Goal: Information Seeking & Learning: Learn about a topic

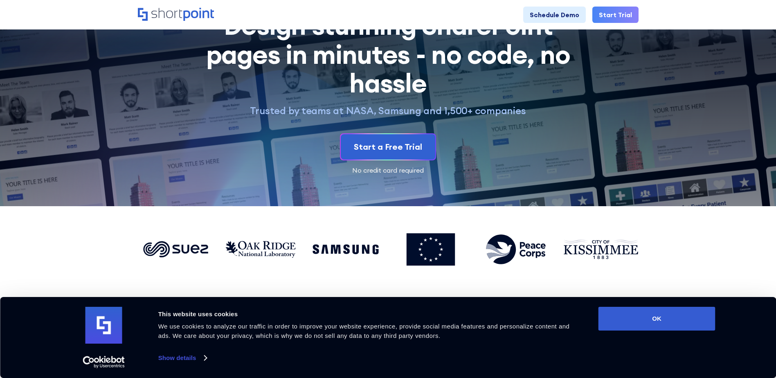
scroll to position [41, 0]
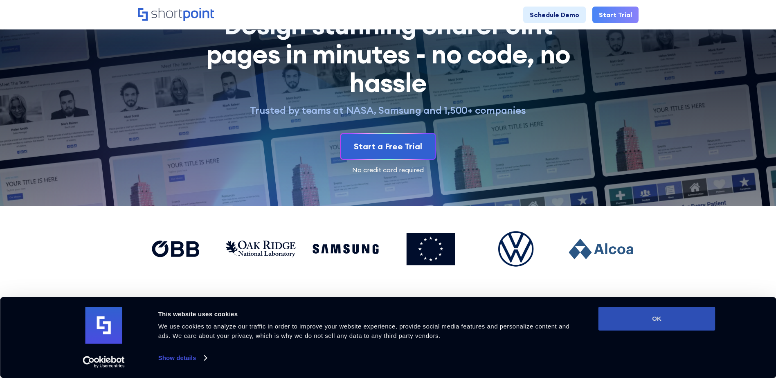
click at [671, 316] on button "OK" at bounding box center [656, 319] width 117 height 24
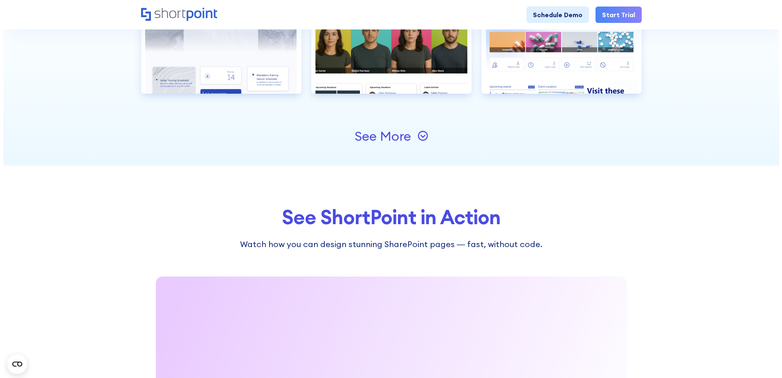
scroll to position [1063, 0]
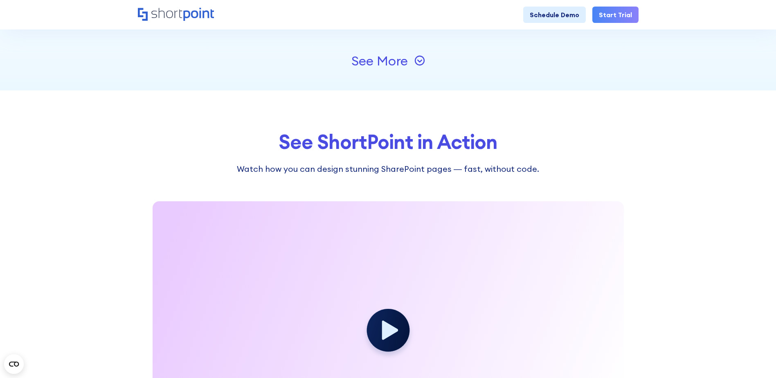
click at [416, 61] on icon at bounding box center [419, 60] width 11 height 11
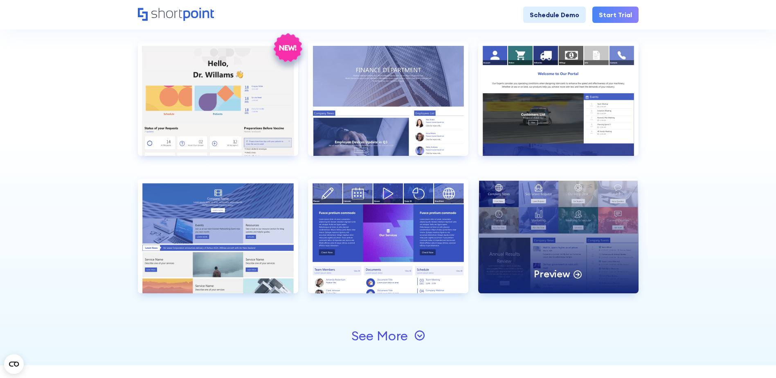
click at [578, 271] on icon at bounding box center [578, 274] width 10 height 10
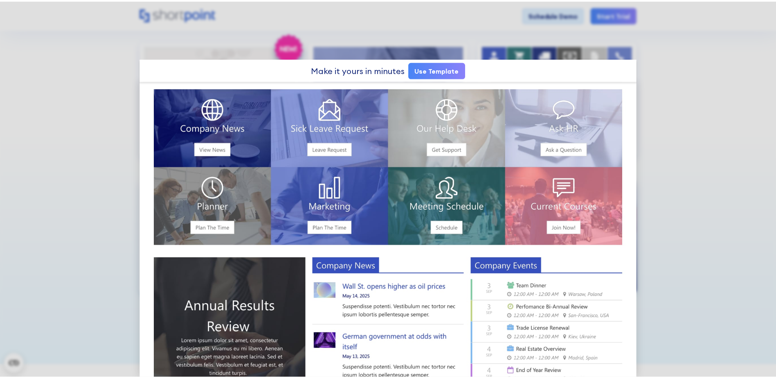
scroll to position [0, 0]
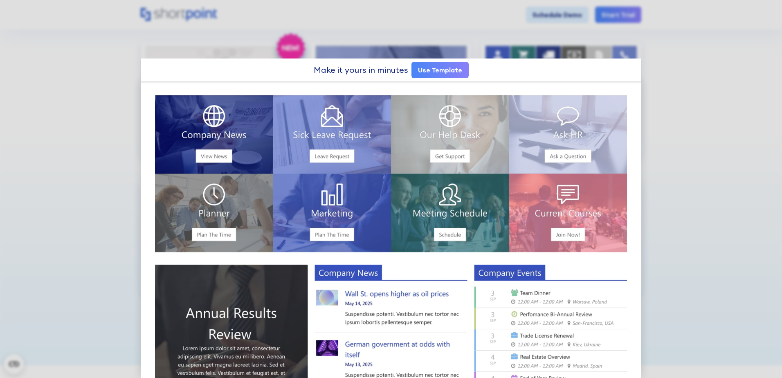
click at [676, 77] on div at bounding box center [391, 189] width 782 height 378
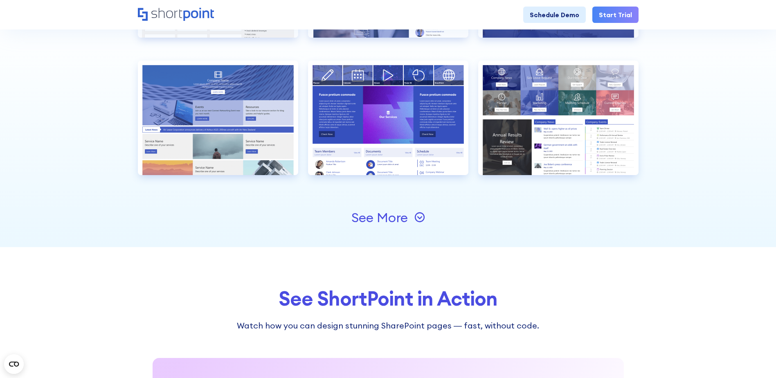
scroll to position [1186, 0]
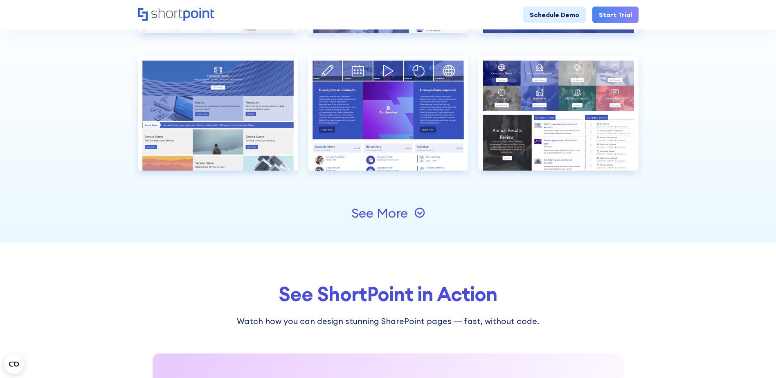
click at [429, 213] on div "See More" at bounding box center [388, 213] width 501 height 59
click at [426, 214] on div "See More" at bounding box center [388, 213] width 501 height 59
click at [421, 215] on icon at bounding box center [419, 212] width 11 height 11
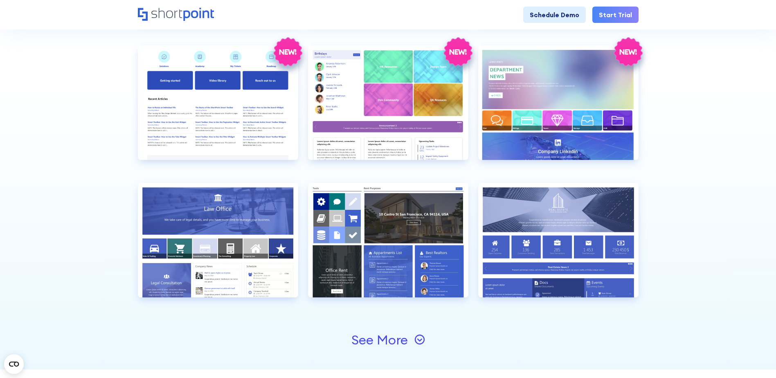
scroll to position [1350, 0]
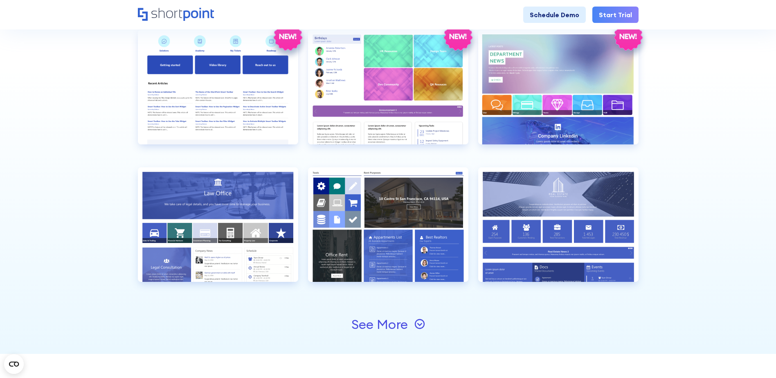
click at [414, 320] on div "See More" at bounding box center [388, 324] width 74 height 13
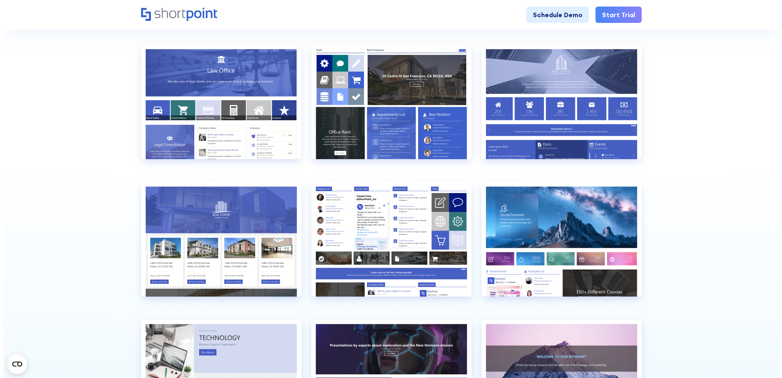
scroll to position [1513, 0]
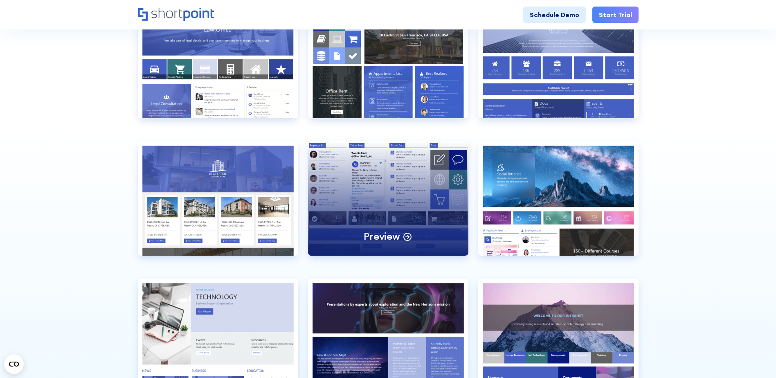
click at [409, 238] on icon at bounding box center [407, 236] width 10 height 10
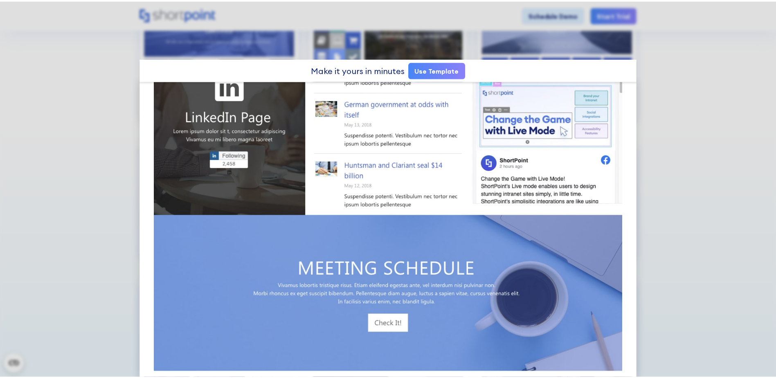
scroll to position [371, 0]
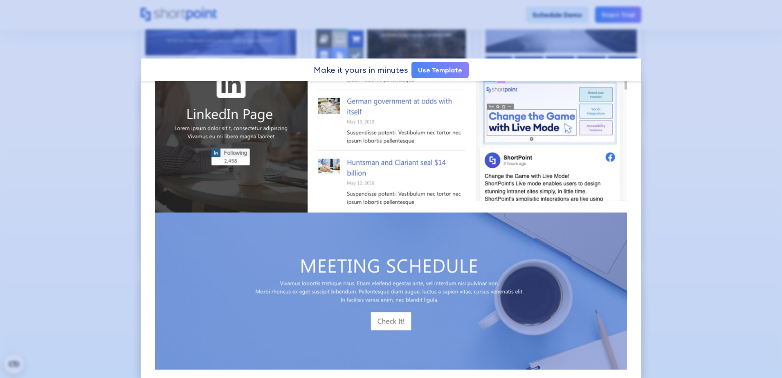
click at [663, 160] on div at bounding box center [391, 189] width 782 height 378
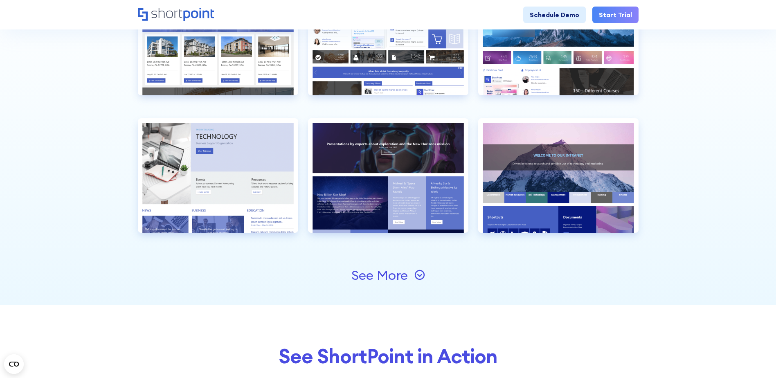
scroll to position [1677, 0]
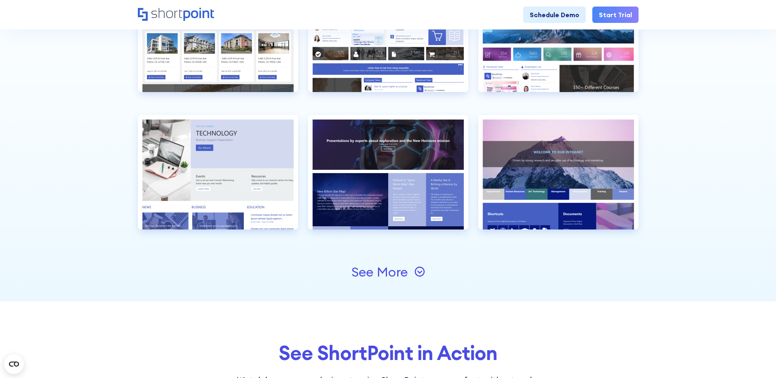
click at [413, 271] on div "See More" at bounding box center [388, 271] width 74 height 13
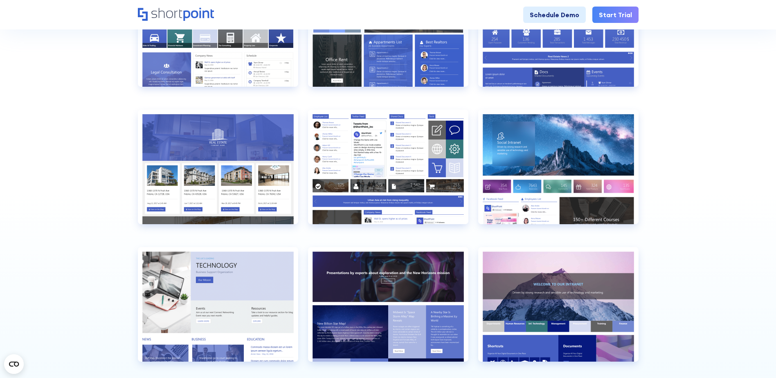
scroll to position [1432, 0]
